Goal: Answer question/provide support: Answer question/provide support

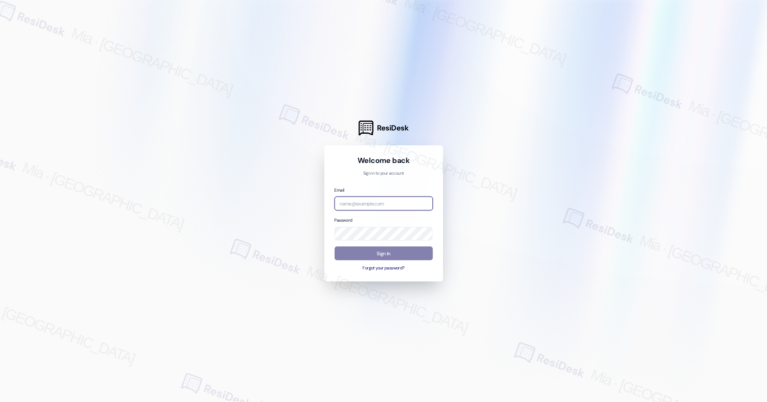
click at [393, 204] on input "email" at bounding box center [384, 203] width 98 height 14
click at [0, 401] on com-1password-button at bounding box center [0, 402] width 0 height 0
click at [376, 201] on input "email" at bounding box center [384, 203] width 98 height 14
click at [0, 401] on com-1password-button at bounding box center [0, 402] width 0 height 0
type input "ccell"
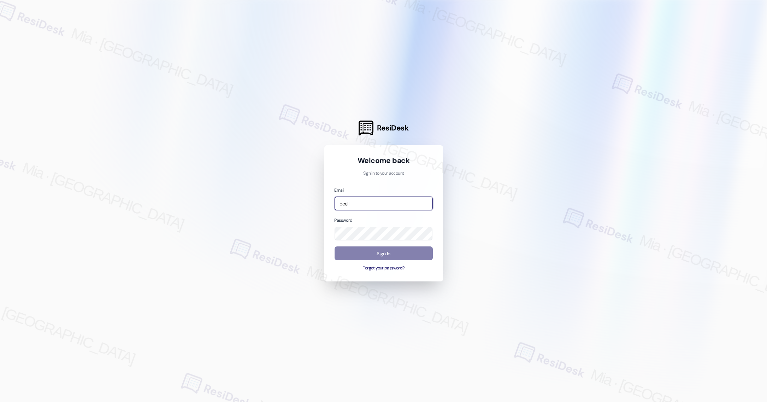
drag, startPoint x: 387, startPoint y: 202, endPoint x: 300, endPoint y: 203, distance: 86.9
click at [300, 203] on div "ResiDesk Welcome back Sign in to your account Email ccell Password Sign In Forg…" at bounding box center [383, 201] width 767 height 402
click at [428, 206] on input "email" at bounding box center [384, 203] width 98 height 14
click at [0, 401] on com-1password-button at bounding box center [0, 402] width 0 height 0
type input "[EMAIL_ADDRESS][DOMAIN_NAME]"
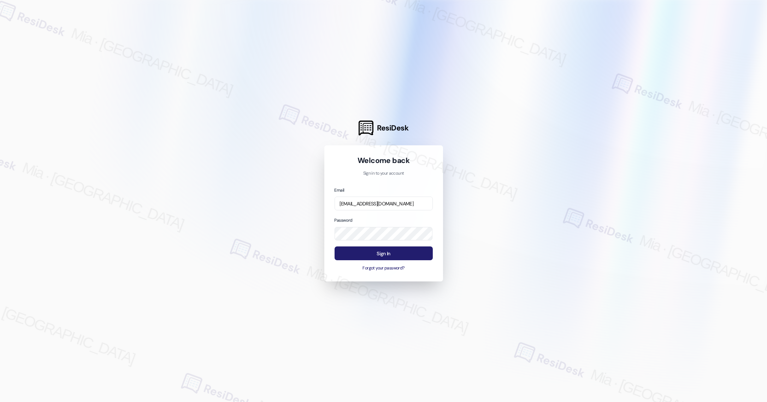
click at [389, 249] on button "Sign In" at bounding box center [384, 253] width 98 height 14
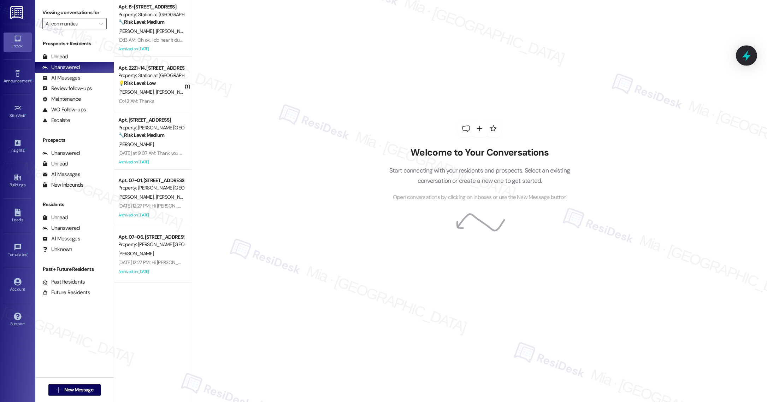
click at [746, 51] on icon at bounding box center [746, 55] width 12 height 12
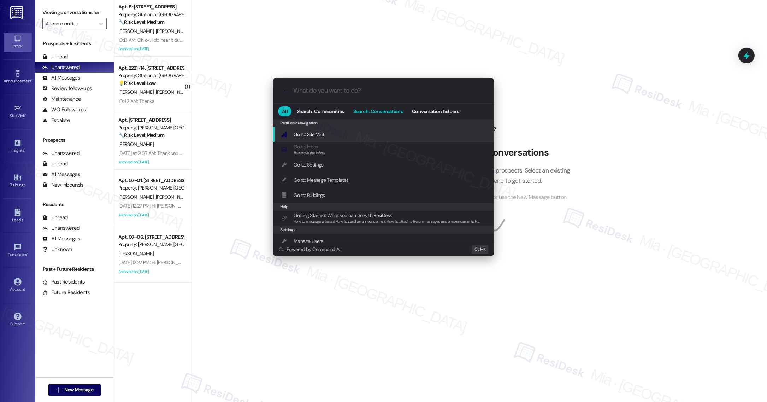
click at [377, 112] on span "Search: Conversations" at bounding box center [377, 111] width 49 height 5
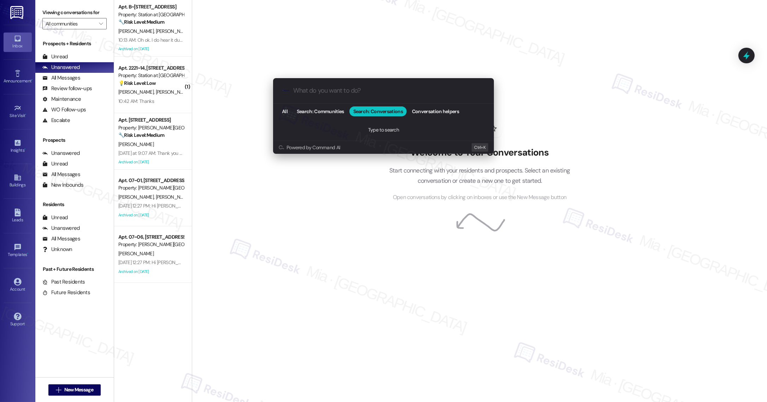
paste input "So sorry to hear the scheduled service did not go as planned. I had contacted o…"
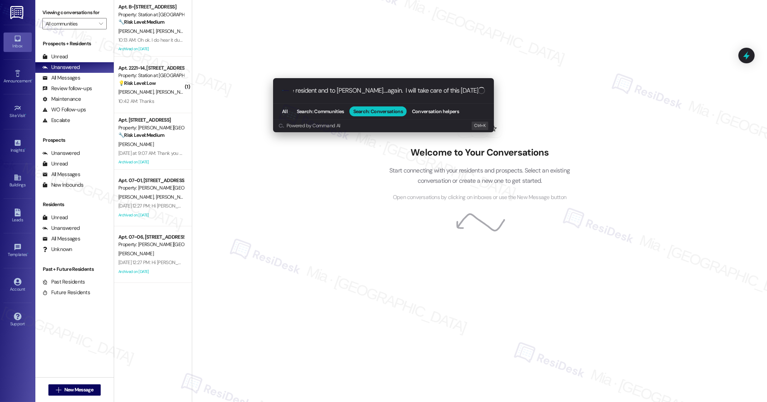
scroll to position [0, 746]
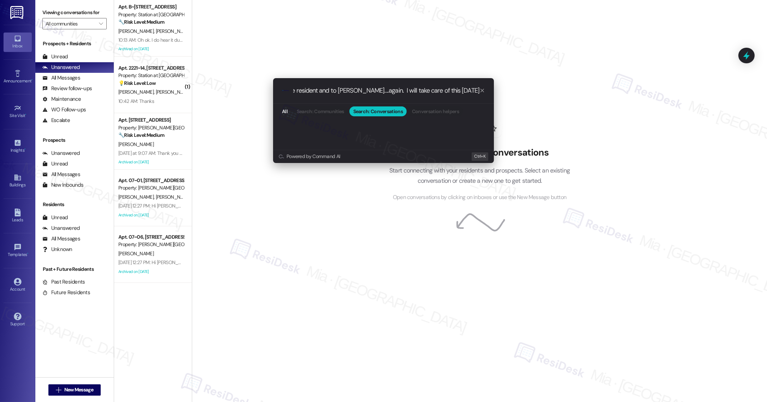
type input "So sorry to hear the scheduled service did not go as planned. I had contacted o…"
click at [484, 90] on icon "progress bar" at bounding box center [482, 91] width 6 height 6
